Goal: Use online tool/utility: Utilize a website feature to perform a specific function

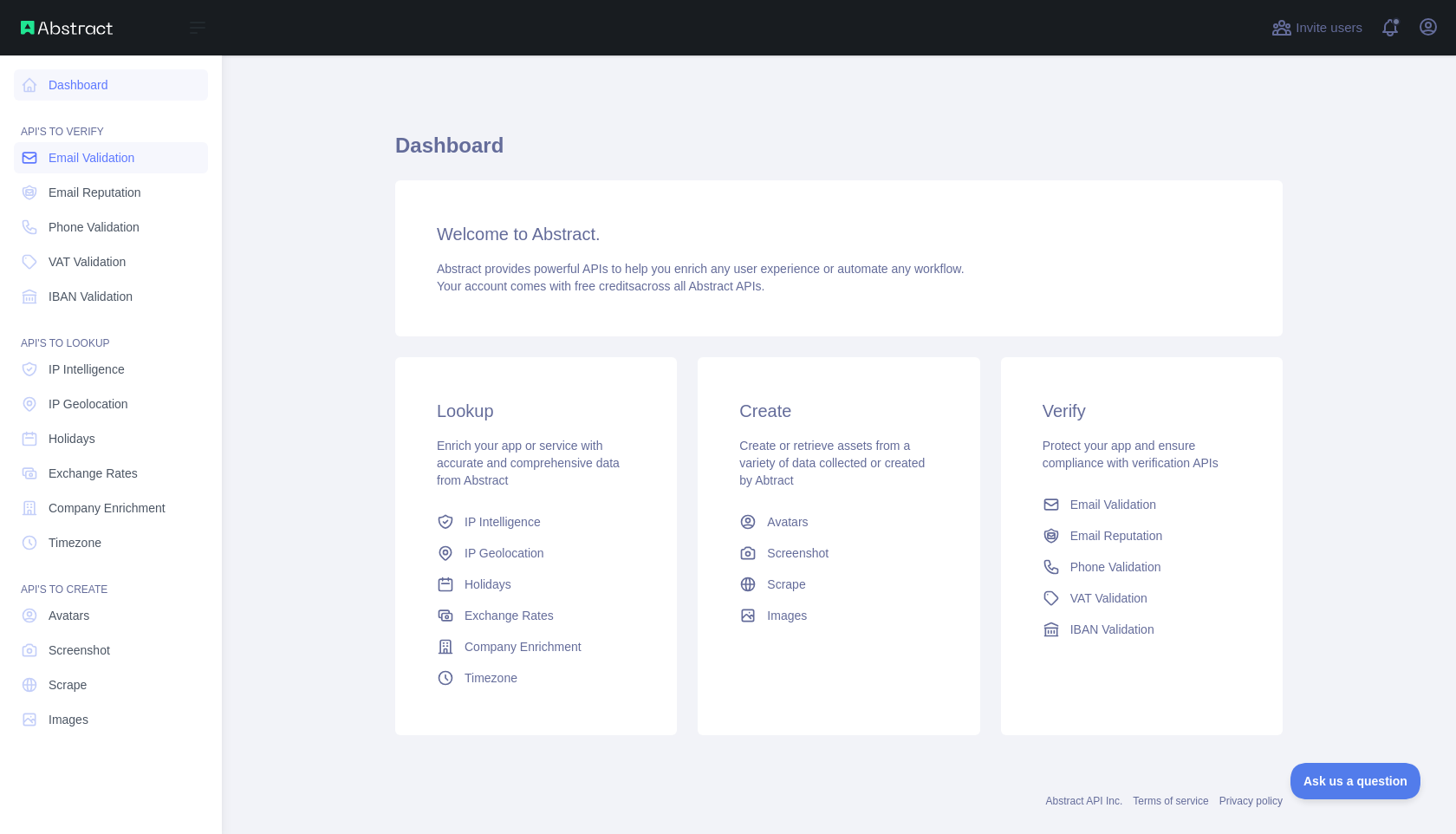
click at [88, 162] on span "Email Validation" at bounding box center [91, 158] width 86 height 18
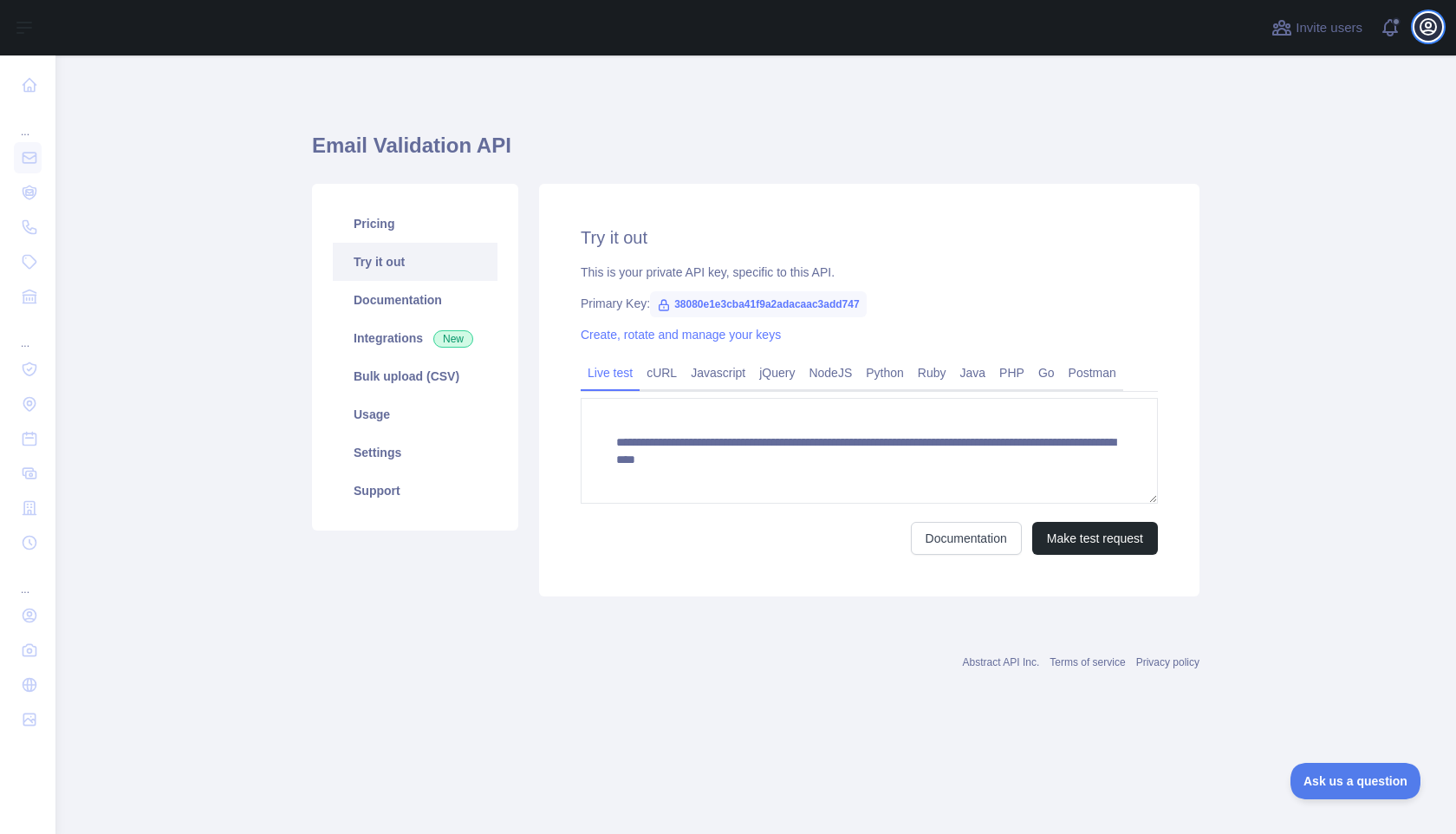
click at [1425, 19] on icon "button" at bounding box center [1428, 27] width 16 height 16
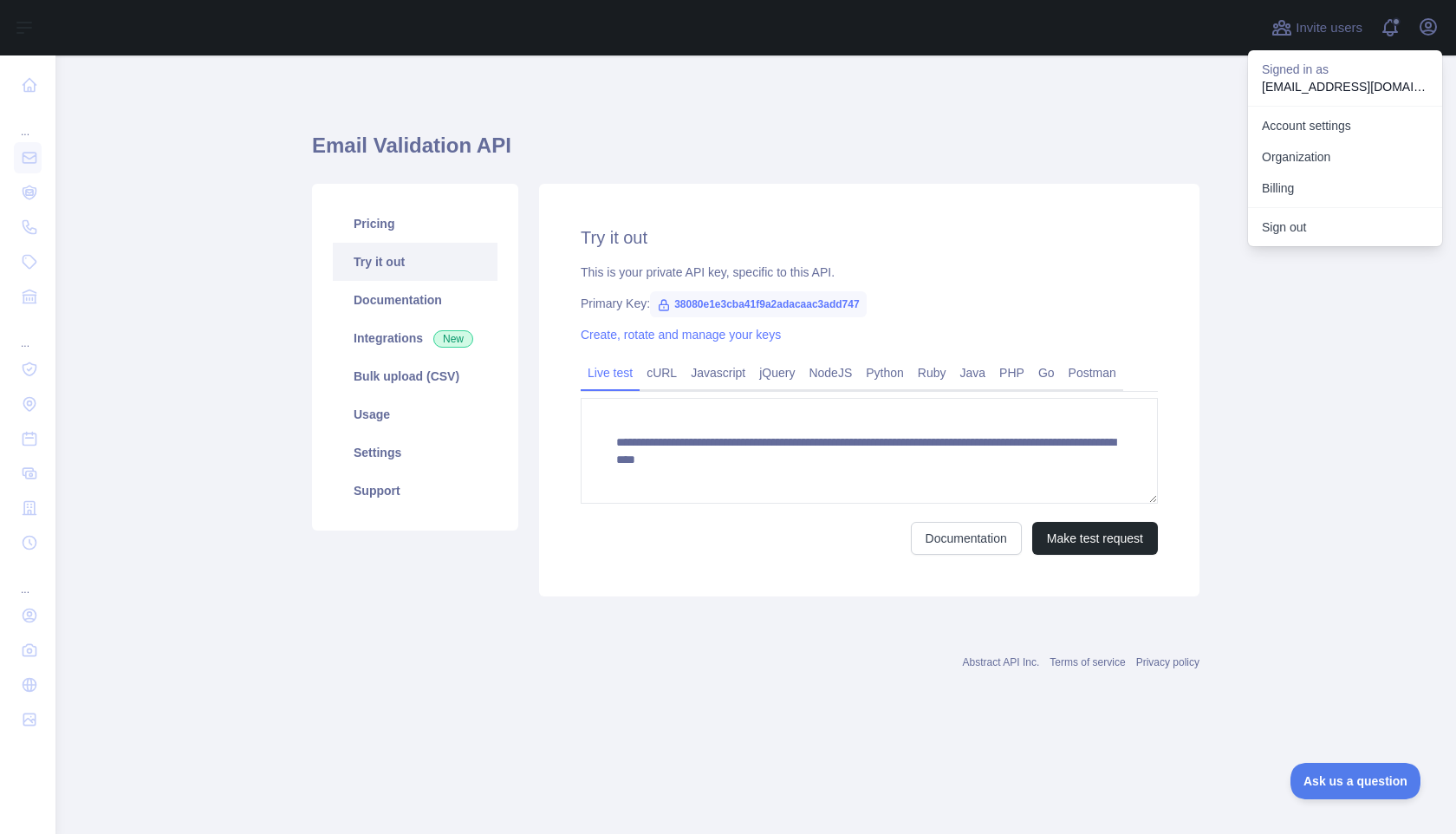
click at [1279, 84] on p "[EMAIL_ADDRESS][DOMAIN_NAME]" at bounding box center [1345, 87] width 166 height 18
click at [1076, 123] on div "**********" at bounding box center [755, 358] width 887 height 523
